Goal: Navigation & Orientation: Find specific page/section

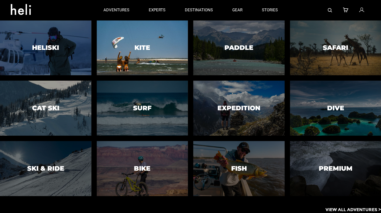
click at [138, 45] on h3 "Kite" at bounding box center [143, 47] width 16 height 7
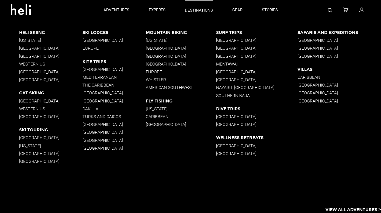
click at [191, 9] on p "destinations" at bounding box center [199, 11] width 28 height 6
click at [158, 56] on p "[GEOGRAPHIC_DATA]" at bounding box center [181, 56] width 70 height 5
